Goal: Information Seeking & Learning: Learn about a topic

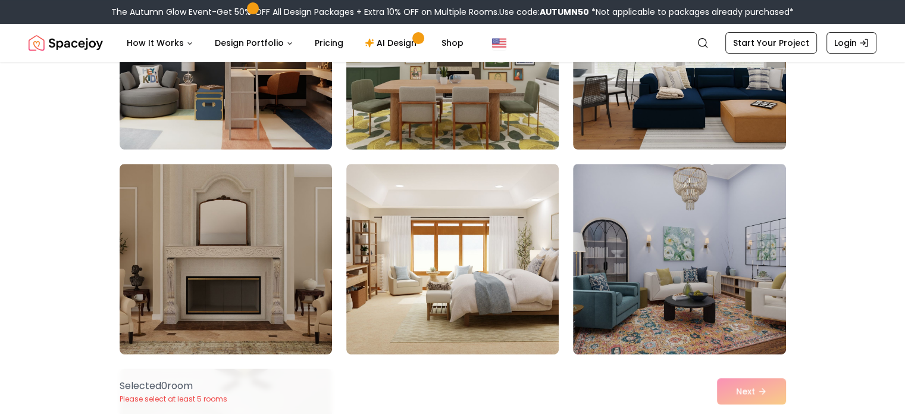
scroll to position [476, 0]
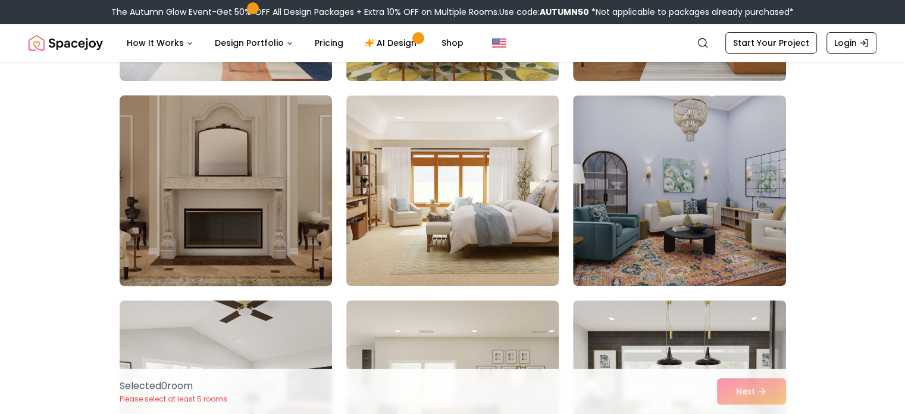
click at [234, 183] on img at bounding box center [225, 190] width 223 height 200
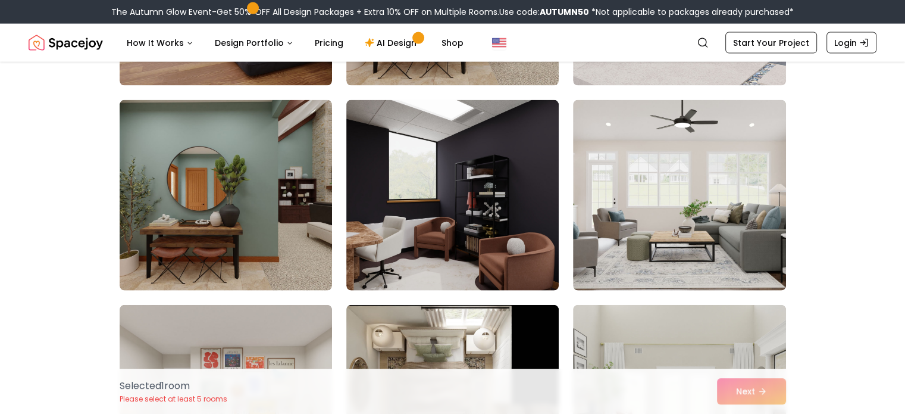
scroll to position [2738, 0]
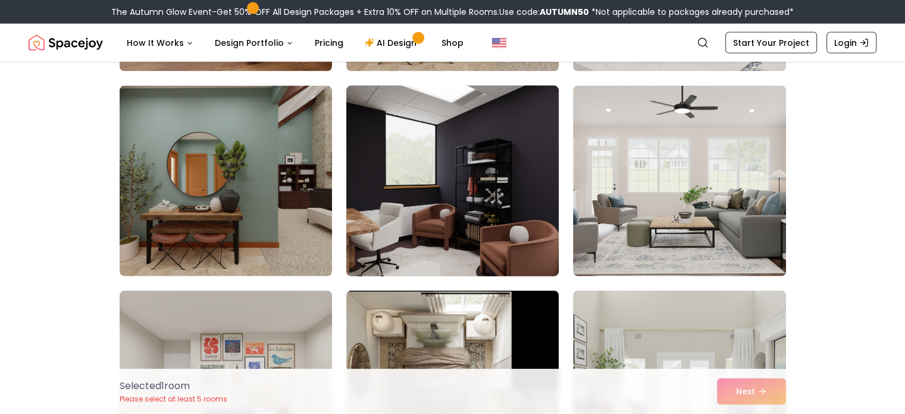
click at [497, 141] on img at bounding box center [452, 181] width 223 height 200
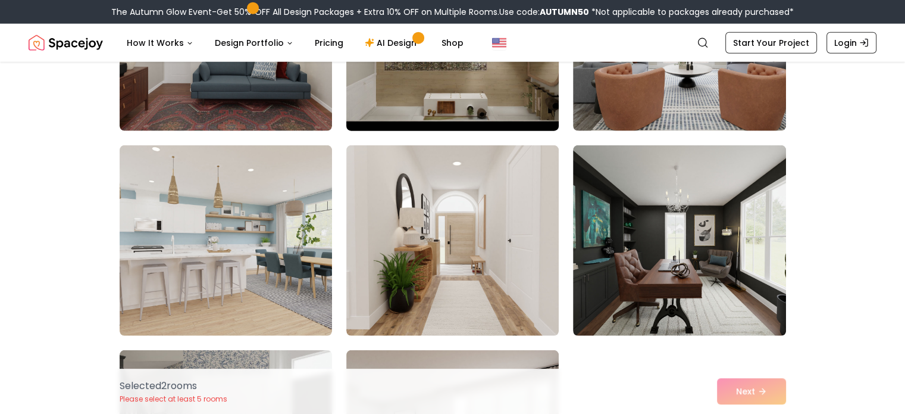
scroll to position [3095, 0]
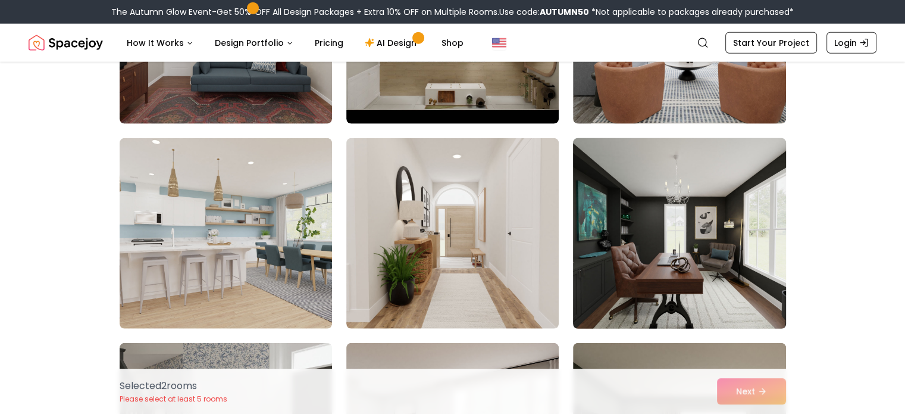
click at [653, 194] on img at bounding box center [679, 233] width 223 height 200
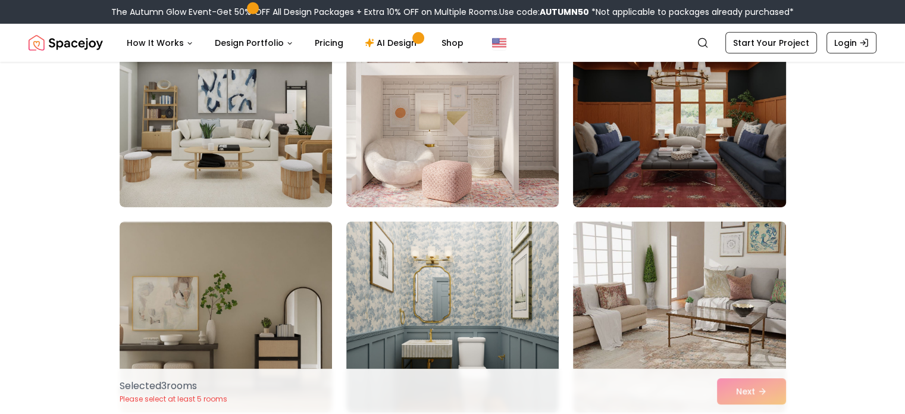
scroll to position [3928, 0]
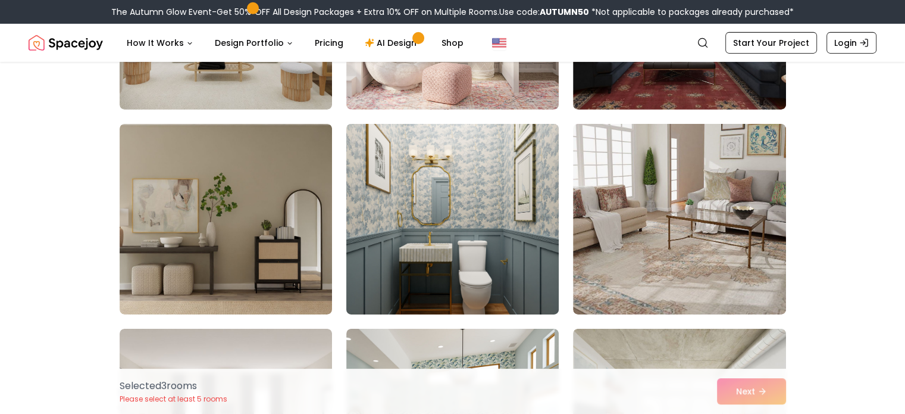
click at [490, 207] on img at bounding box center [452, 219] width 223 height 200
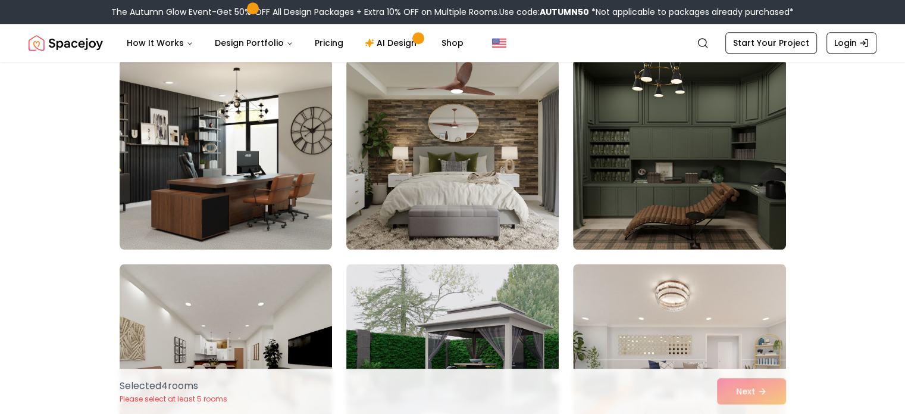
scroll to position [5654, 0]
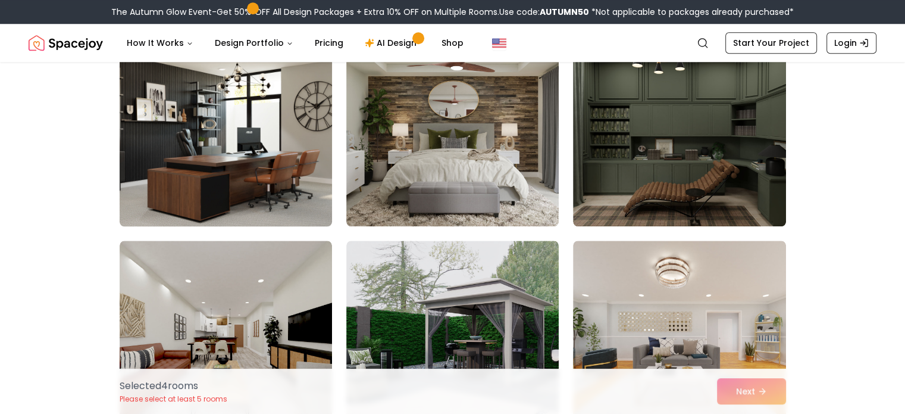
click at [293, 121] on img at bounding box center [225, 131] width 223 height 200
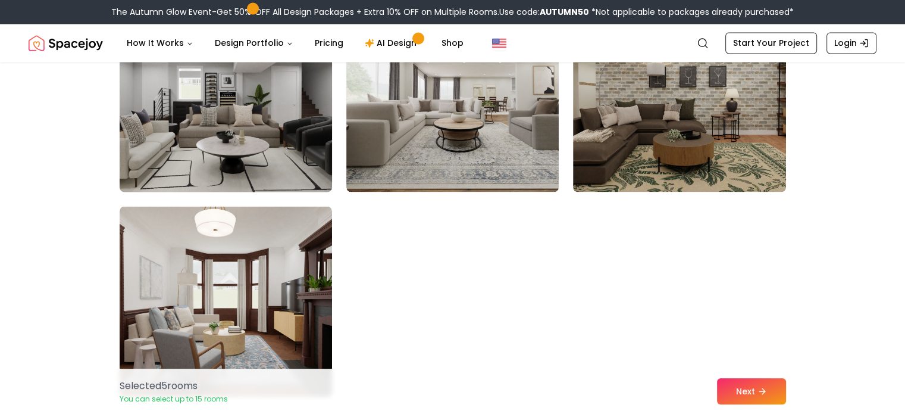
scroll to position [6726, 0]
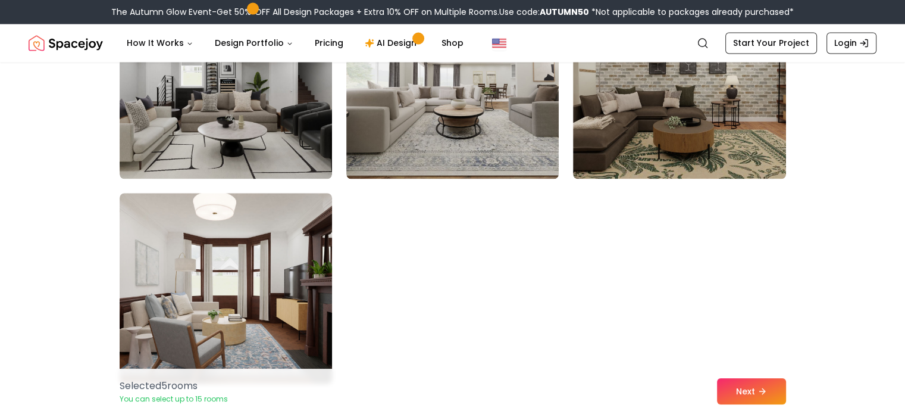
click at [287, 258] on img at bounding box center [225, 288] width 223 height 200
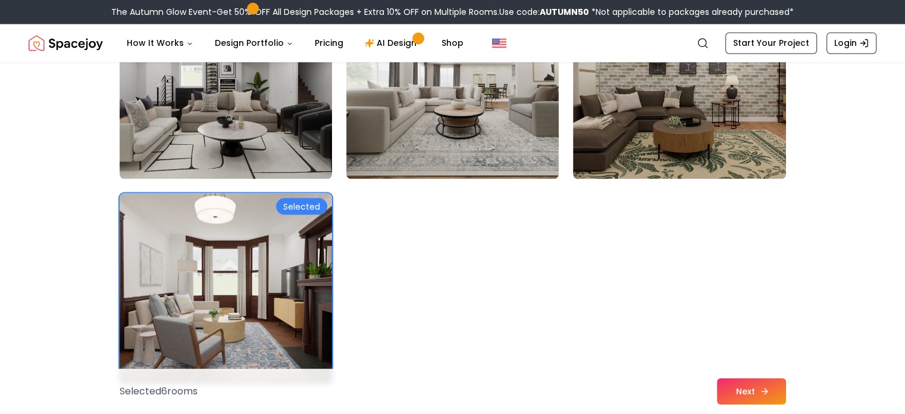
click at [769, 397] on button "Next" at bounding box center [751, 391] width 69 height 26
